Goal: Task Accomplishment & Management: Manage account settings

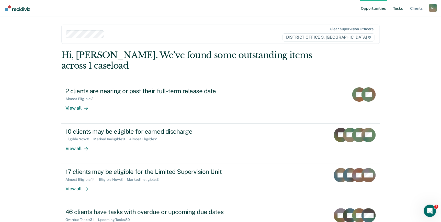
click at [400, 10] on link "Tasks" at bounding box center [398, 8] width 12 height 16
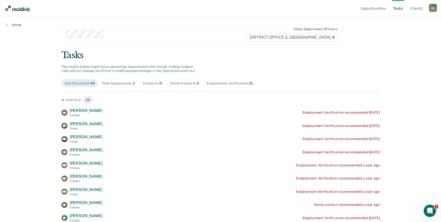
click at [181, 82] on div "Home Contacts 6" at bounding box center [184, 83] width 29 height 4
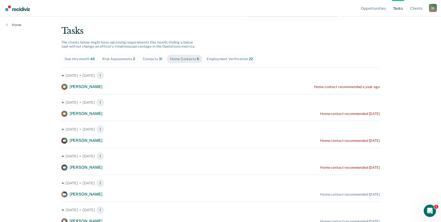
scroll to position [26, 0]
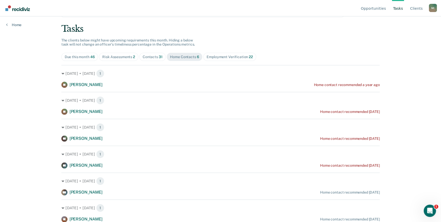
click at [22, 180] on div "Opportunities Tasks Client s McCabe, Michael (Lawrence) M ( Profile How it work…" at bounding box center [220, 85] width 441 height 222
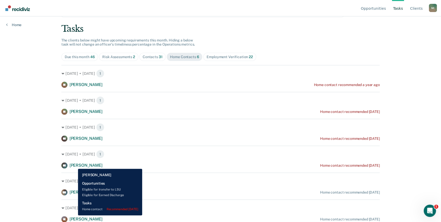
click at [74, 165] on span "Glen Crispin" at bounding box center [86, 165] width 33 height 5
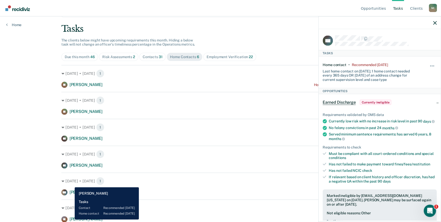
click at [71, 219] on span "Stephen James" at bounding box center [86, 218] width 33 height 5
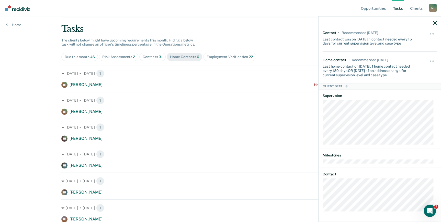
scroll to position [32, 0]
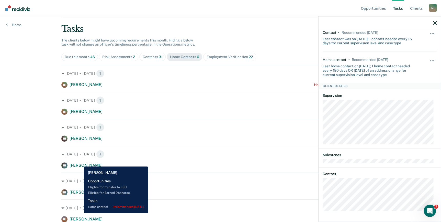
click at [80, 163] on span "Glen Crispin" at bounding box center [86, 165] width 33 height 5
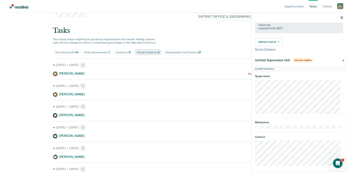
scroll to position [0, 0]
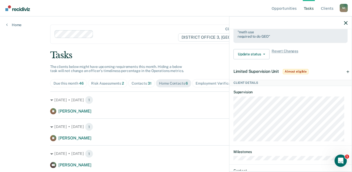
click at [44, 75] on main "Clear supervision officers DISTRICT OFFICE 3, CALDWELL Tasks The clients below …" at bounding box center [176, 87] width 264 height 143
click at [138, 80] on span "Contacts 31" at bounding box center [141, 83] width 27 height 8
click at [16, 102] on div "Opportunities Tasks Client s McCabe, Michael (Lawrence) M ( Profile How it work…" at bounding box center [176, 86] width 352 height 172
click at [346, 22] on icon "button" at bounding box center [346, 23] width 4 height 4
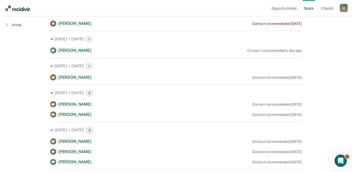
scroll to position [256, 0]
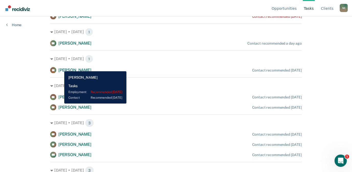
click at [60, 68] on span "Christine Lyon" at bounding box center [74, 70] width 33 height 5
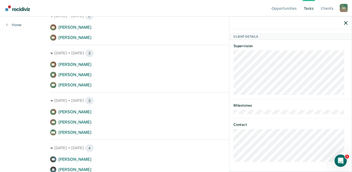
scroll to position [0, 0]
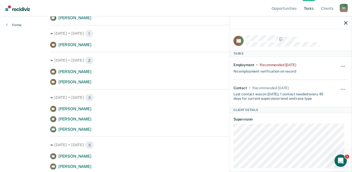
scroll to position [233, 0]
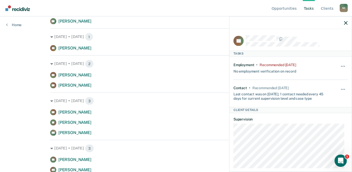
scroll to position [279, 0]
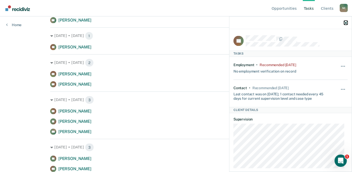
click at [346, 23] on icon "button" at bounding box center [346, 23] width 4 height 4
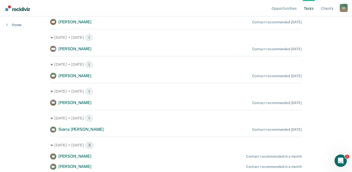
scroll to position [548, 0]
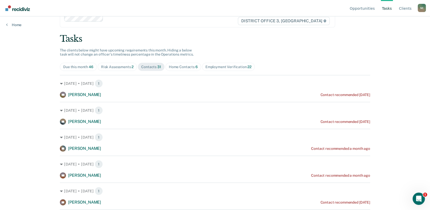
scroll to position [0, 0]
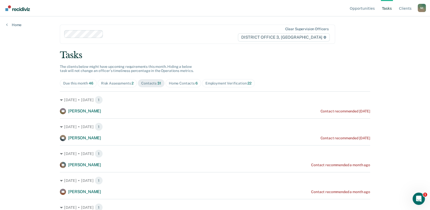
click at [176, 83] on div "Home Contacts 6" at bounding box center [183, 83] width 29 height 4
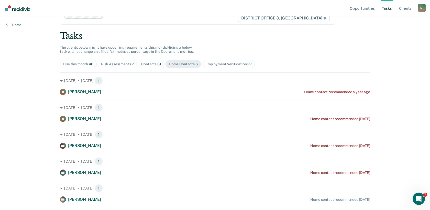
scroll to position [38, 0]
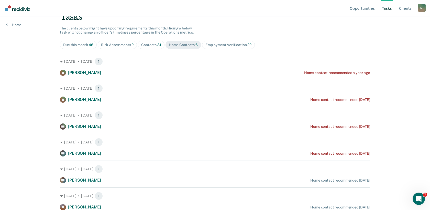
click at [115, 46] on div "Risk Assessments 2" at bounding box center [117, 45] width 33 height 4
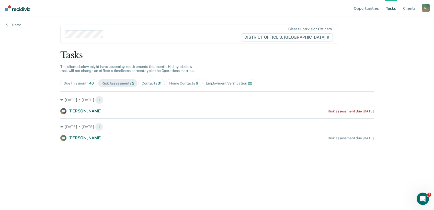
click at [153, 82] on div "Contacts 31" at bounding box center [152, 83] width 20 height 4
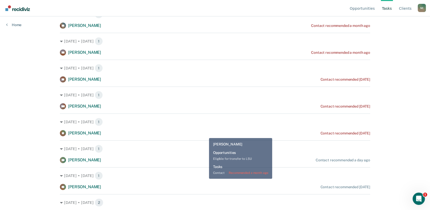
scroll to position [199, 0]
